Goal: Information Seeking & Learning: Learn about a topic

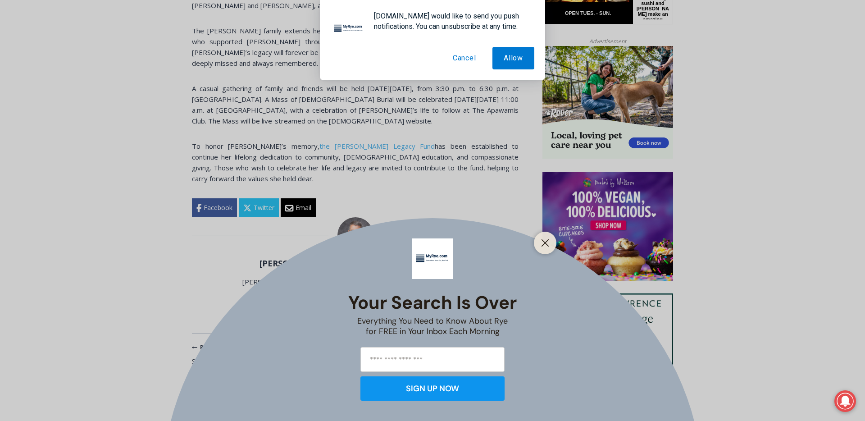
click at [467, 59] on button "Cancel" at bounding box center [465, 58] width 46 height 23
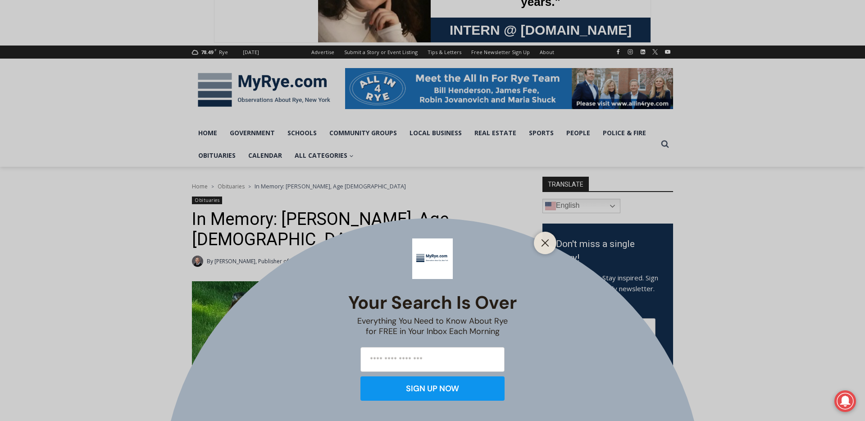
scroll to position [84, 0]
